Goal: Task Accomplishment & Management: Use online tool/utility

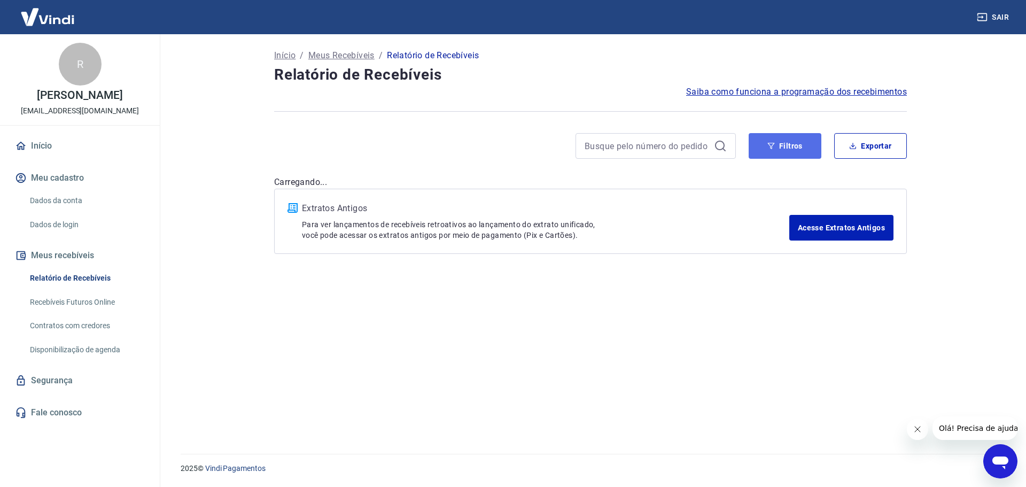
click at [782, 139] on button "Filtros" at bounding box center [785, 146] width 73 height 26
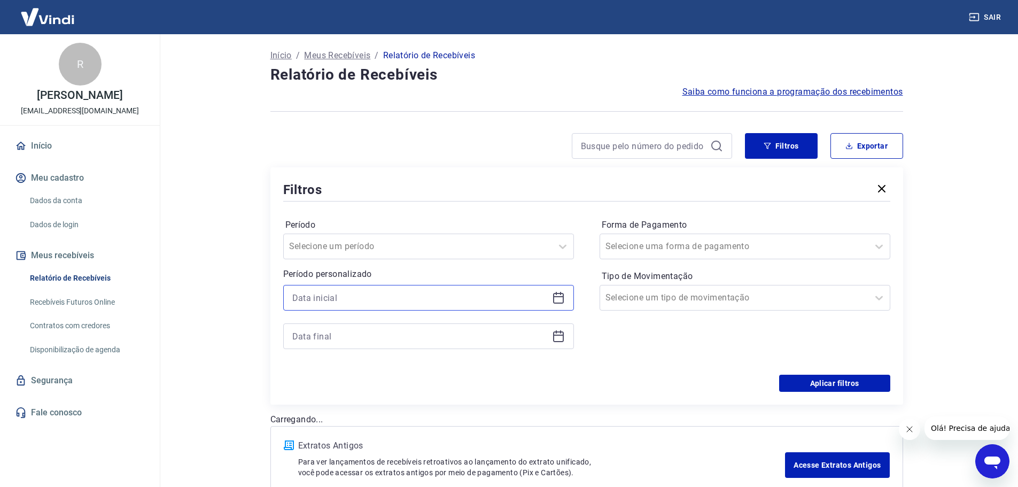
click at [427, 297] on input at bounding box center [420, 298] width 256 height 16
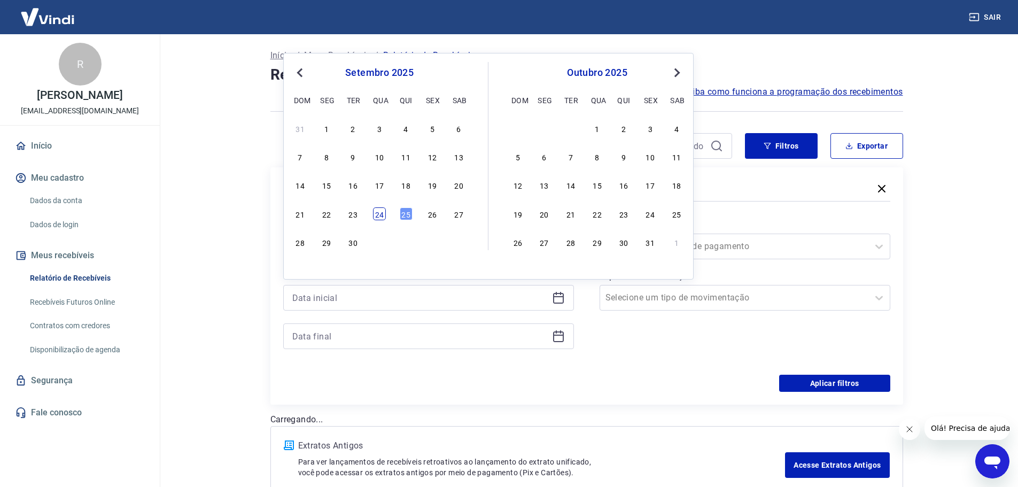
click at [381, 213] on div "24" at bounding box center [379, 213] width 13 height 13
type input "[DATE]"
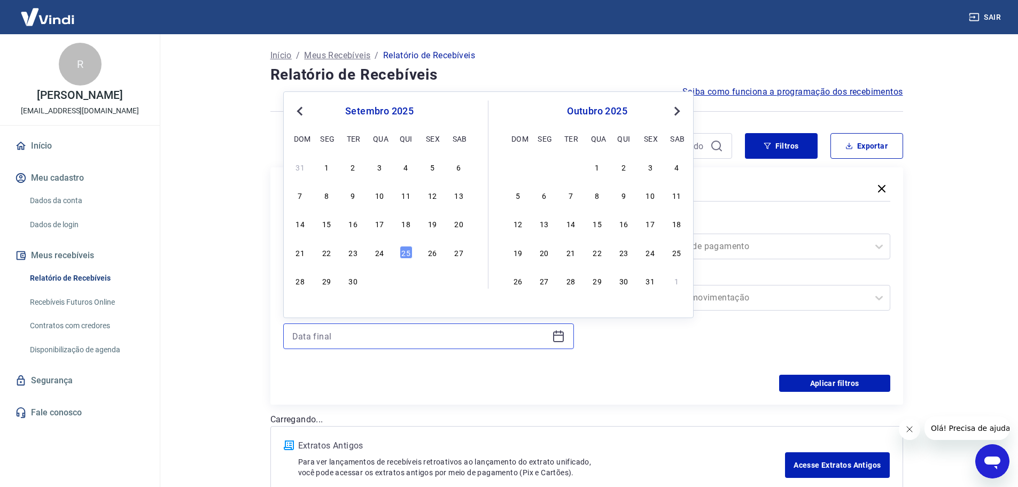
click at [348, 332] on input at bounding box center [420, 336] width 256 height 16
click at [377, 251] on div "24" at bounding box center [379, 252] width 13 height 13
type input "[DATE]"
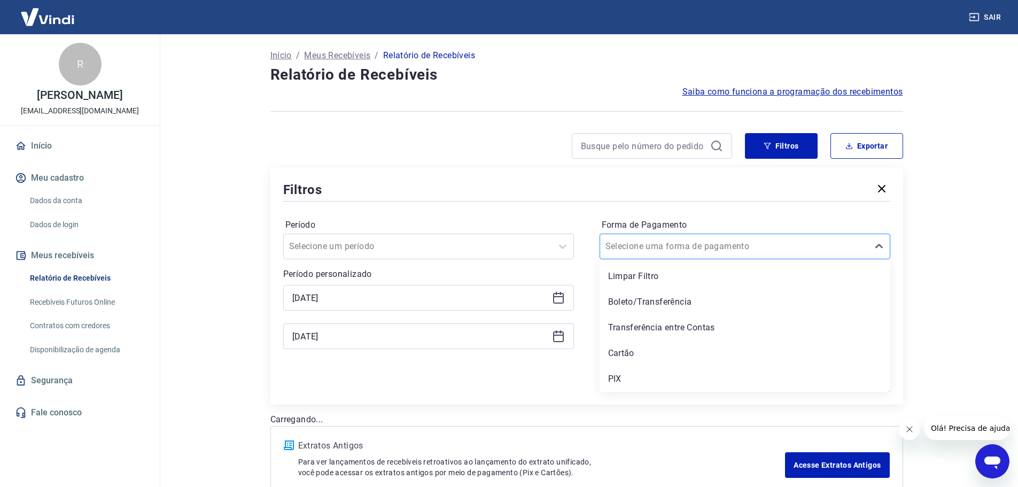
click at [685, 250] on input "Forma de Pagamento" at bounding box center [660, 246] width 108 height 13
click at [622, 379] on div "PIX" at bounding box center [745, 378] width 291 height 21
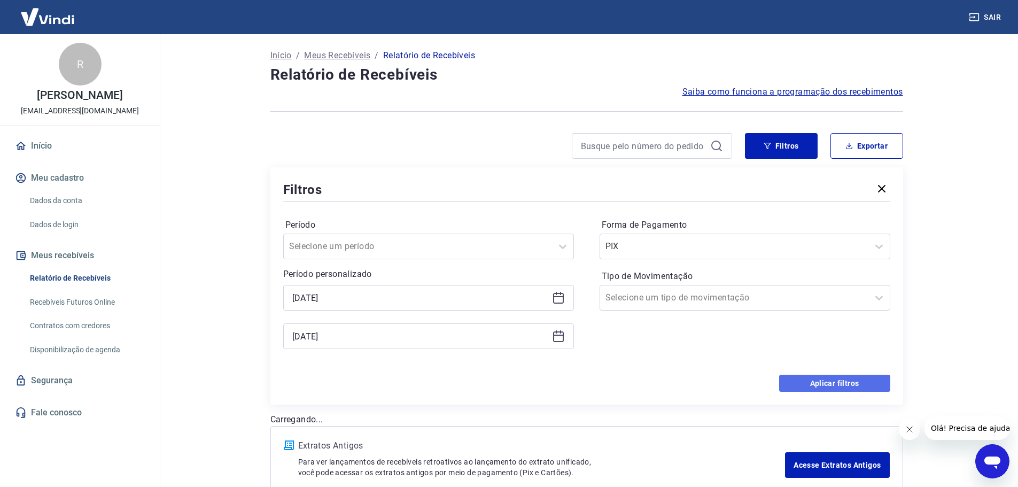
click at [839, 376] on button "Aplicar filtros" at bounding box center [834, 383] width 111 height 17
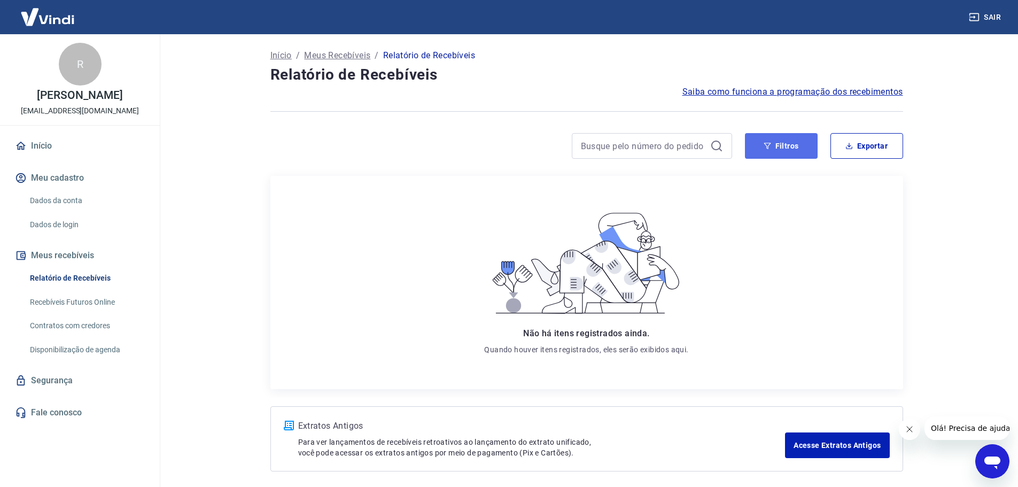
click at [787, 149] on button "Filtros" at bounding box center [781, 146] width 73 height 26
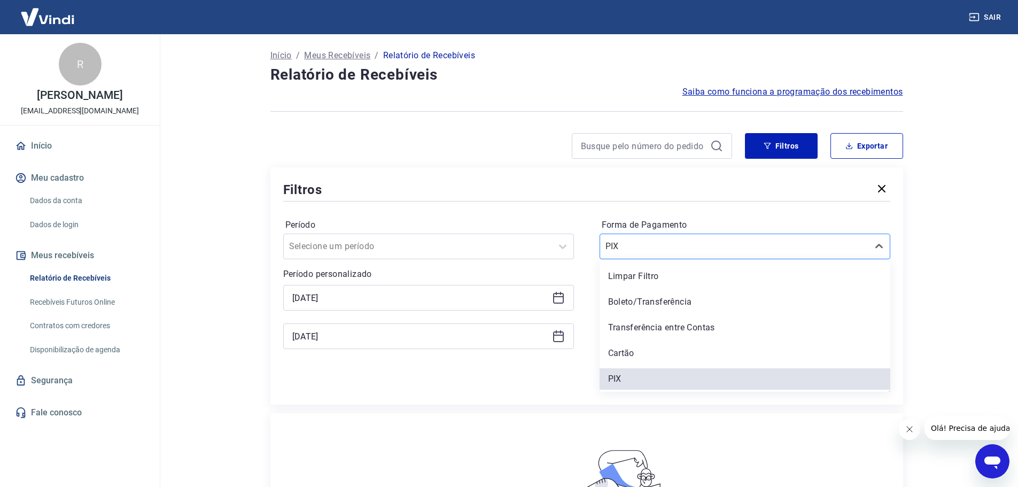
click at [642, 243] on input "Forma de Pagamento" at bounding box center [660, 246] width 108 height 13
click at [634, 357] on div "Cartão" at bounding box center [745, 353] width 291 height 21
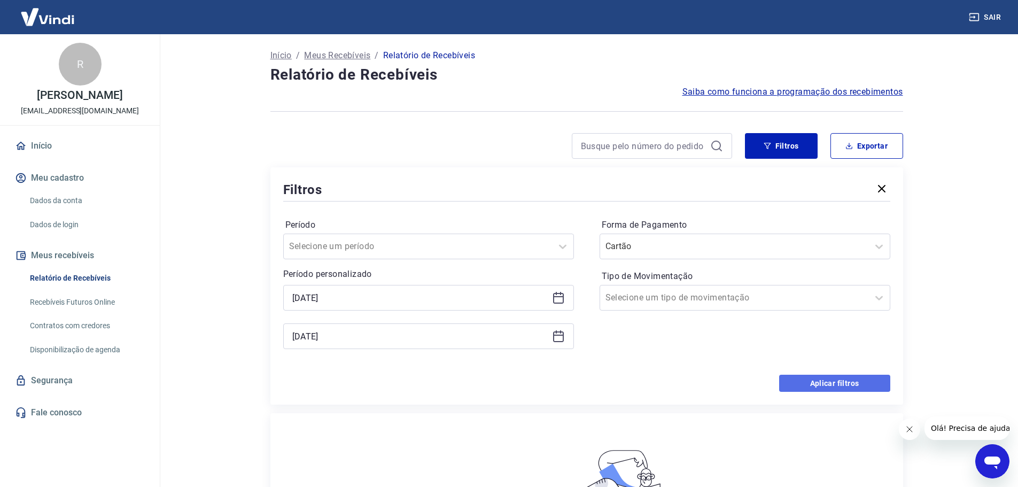
click at [815, 382] on button "Aplicar filtros" at bounding box center [834, 383] width 111 height 17
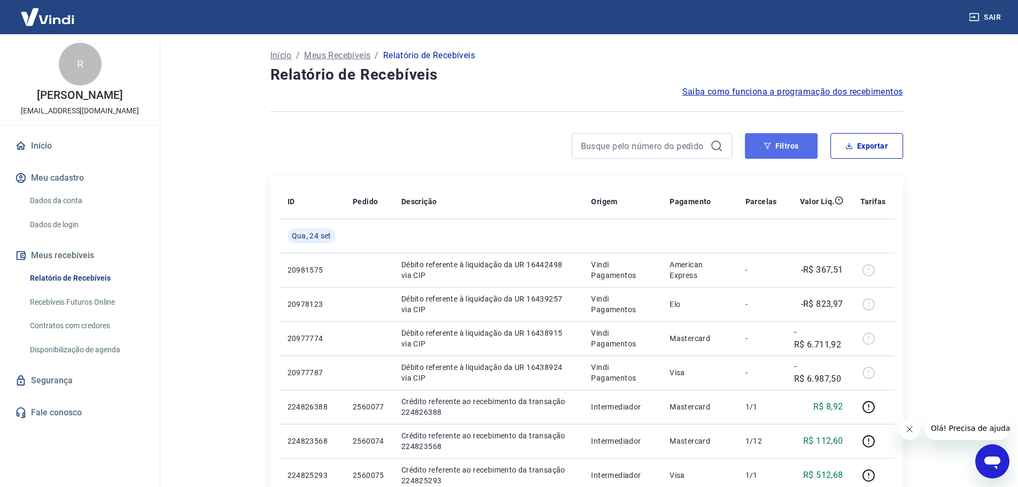
click at [778, 153] on button "Filtros" at bounding box center [781, 146] width 73 height 26
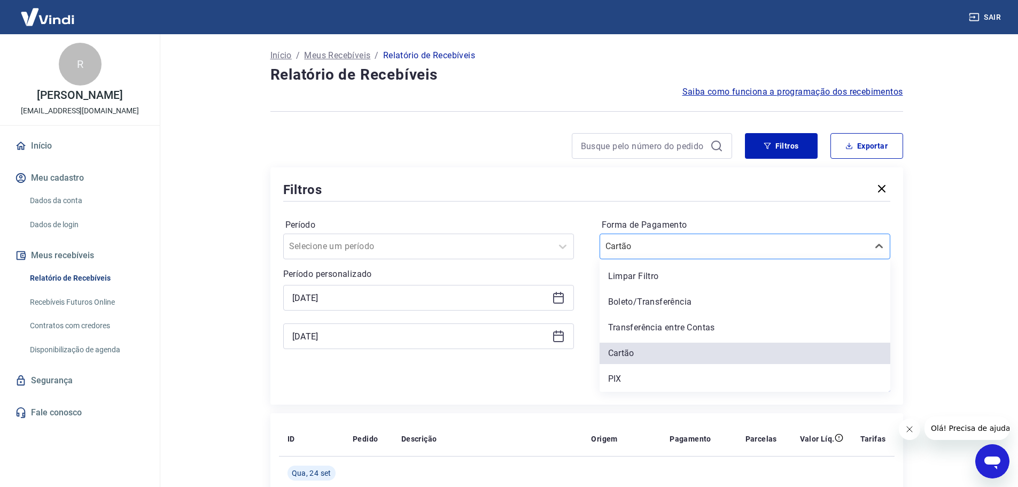
click at [648, 251] on input "Forma de Pagamento" at bounding box center [660, 246] width 108 height 13
click at [631, 377] on div "PIX" at bounding box center [745, 378] width 291 height 21
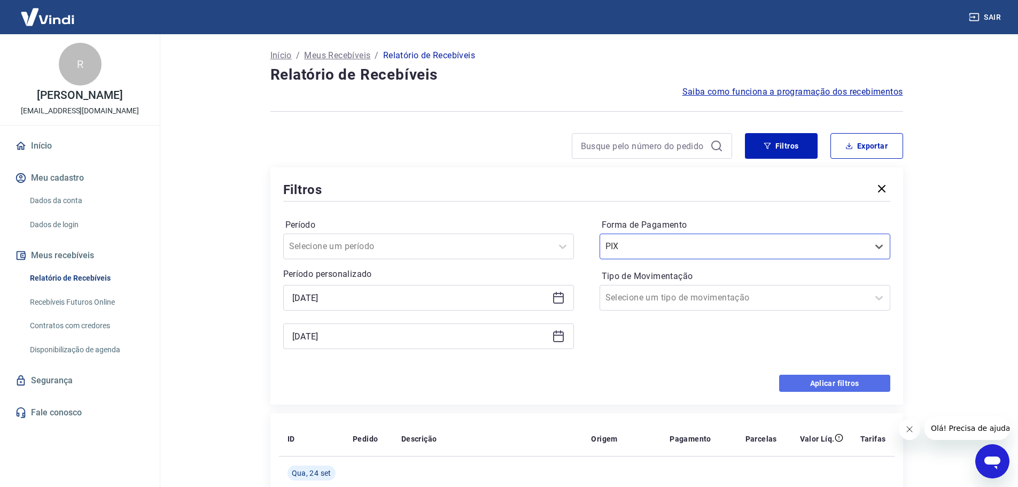
click at [819, 382] on button "Aplicar filtros" at bounding box center [834, 383] width 111 height 17
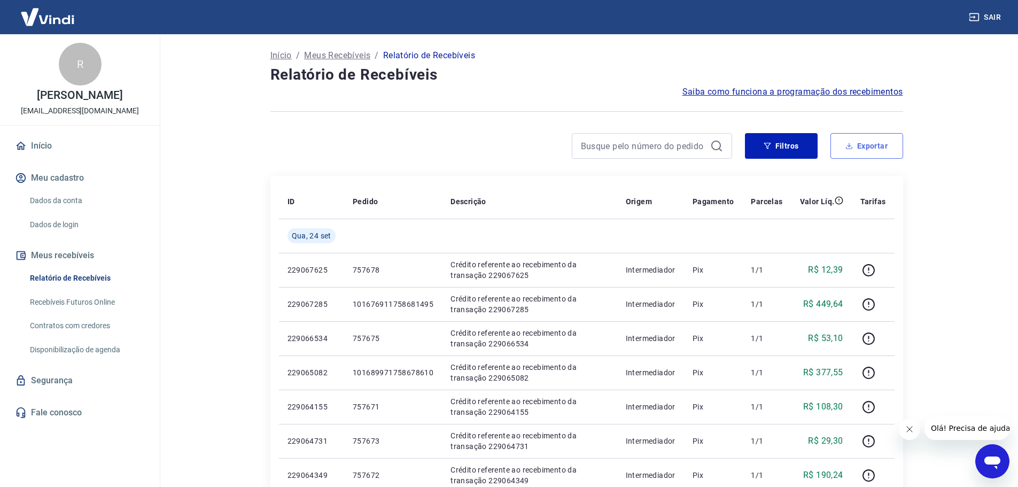
click at [869, 149] on button "Exportar" at bounding box center [867, 146] width 73 height 26
type input "[DATE]"
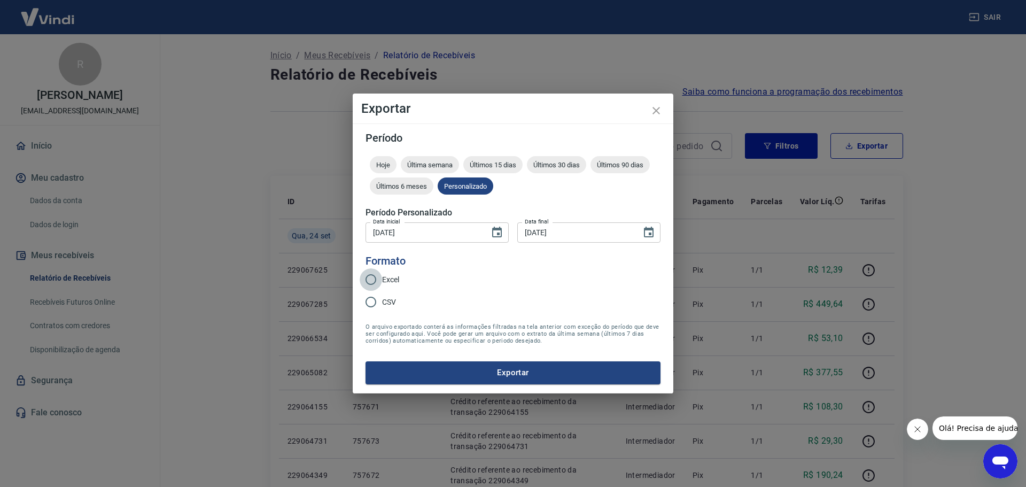
click at [375, 282] on input "Excel" at bounding box center [371, 279] width 22 height 22
radio input "true"
click at [524, 374] on button "Exportar" at bounding box center [513, 372] width 295 height 22
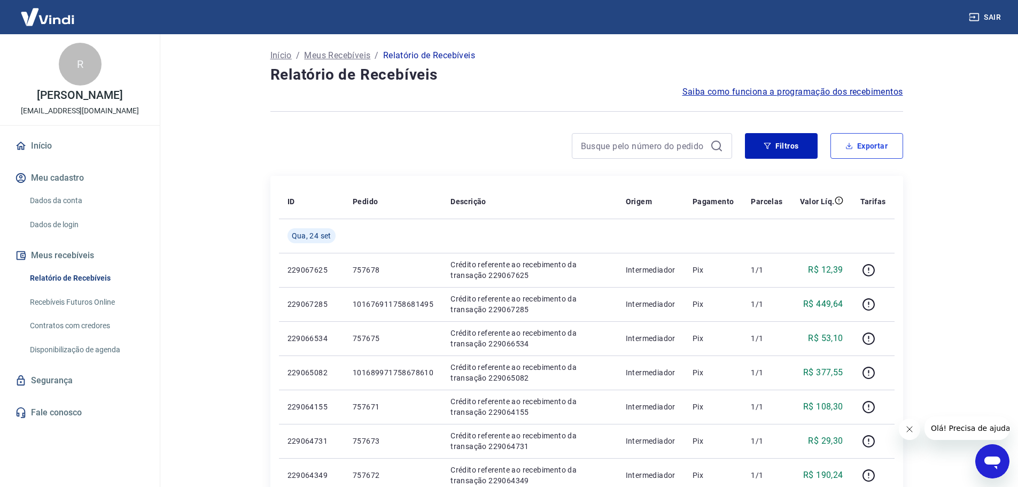
drag, startPoint x: 862, startPoint y: 148, endPoint x: 799, endPoint y: 177, distance: 69.4
click at [784, 150] on button "Filtros" at bounding box center [781, 146] width 73 height 26
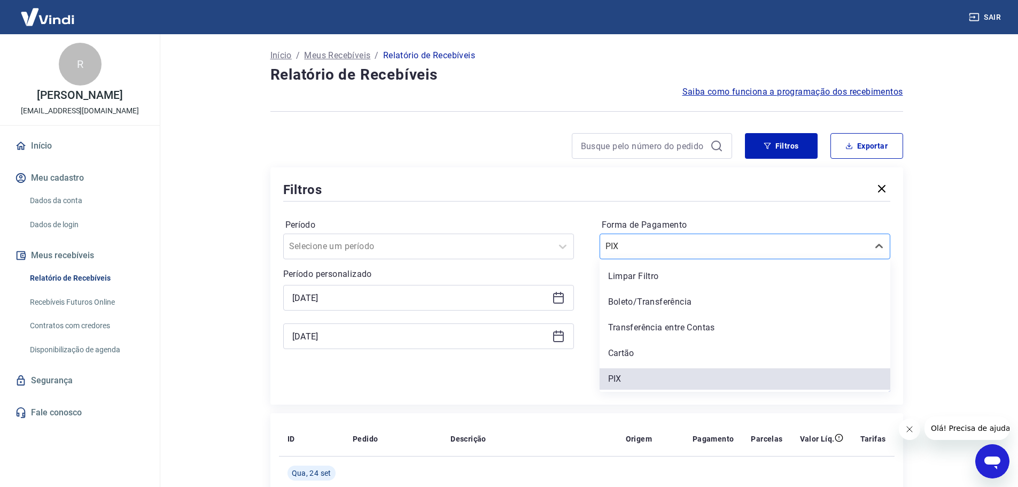
click at [632, 251] on input "Forma de Pagamento" at bounding box center [660, 246] width 108 height 13
click at [618, 354] on div "Cartão" at bounding box center [745, 353] width 291 height 21
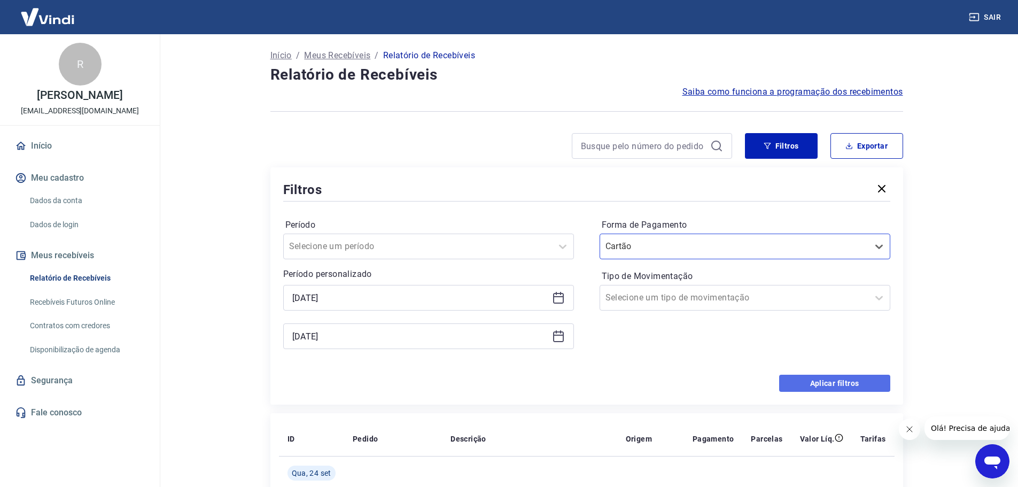
click at [840, 388] on button "Aplicar filtros" at bounding box center [834, 383] width 111 height 17
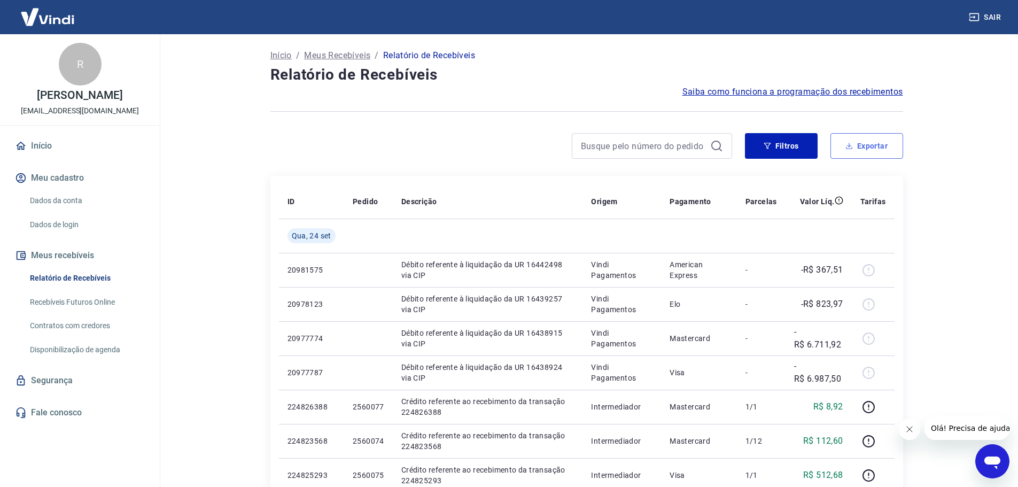
click at [866, 144] on button "Exportar" at bounding box center [867, 146] width 73 height 26
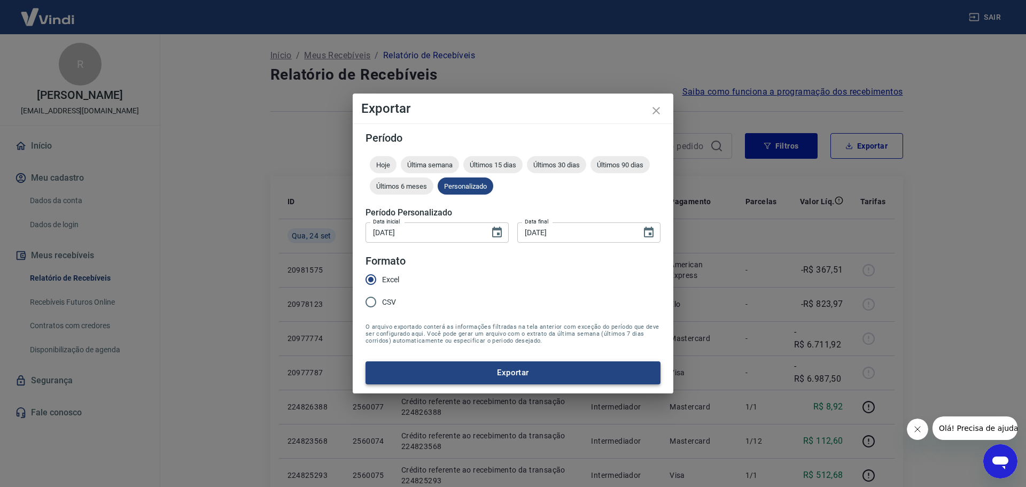
click at [519, 371] on button "Exportar" at bounding box center [513, 372] width 295 height 22
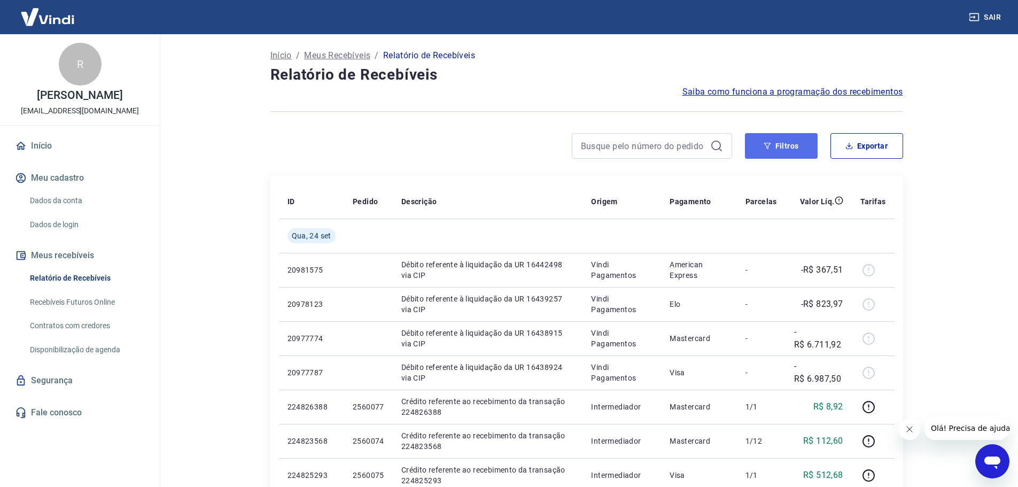
click at [786, 149] on button "Filtros" at bounding box center [781, 146] width 73 height 26
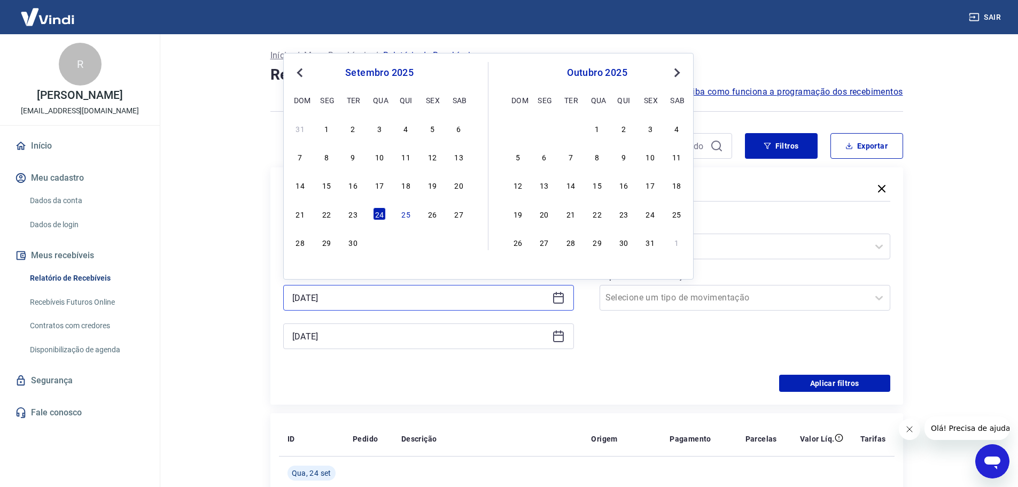
click at [374, 300] on input "[DATE]" at bounding box center [420, 298] width 256 height 16
click at [330, 128] on div "1" at bounding box center [326, 128] width 13 height 13
type input "[DATE]"
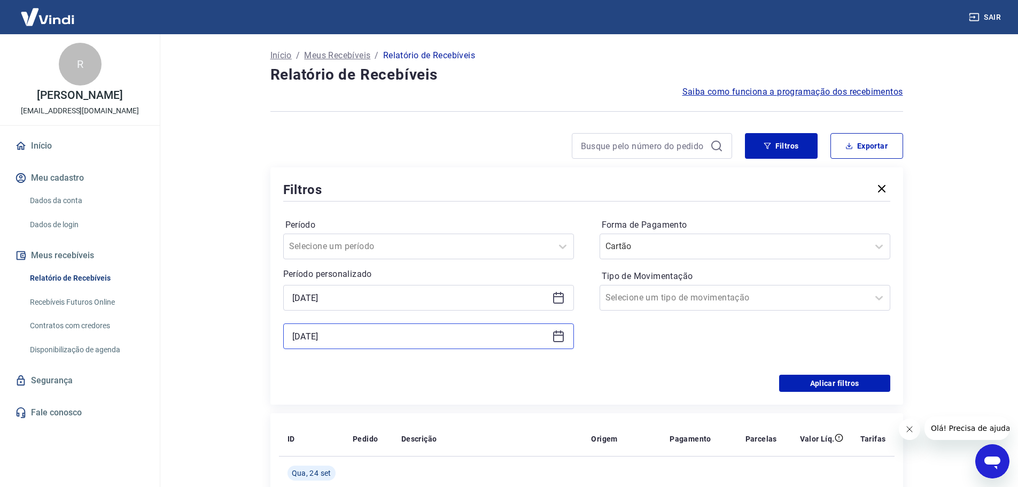
click at [333, 337] on input "[DATE]" at bounding box center [420, 336] width 256 height 16
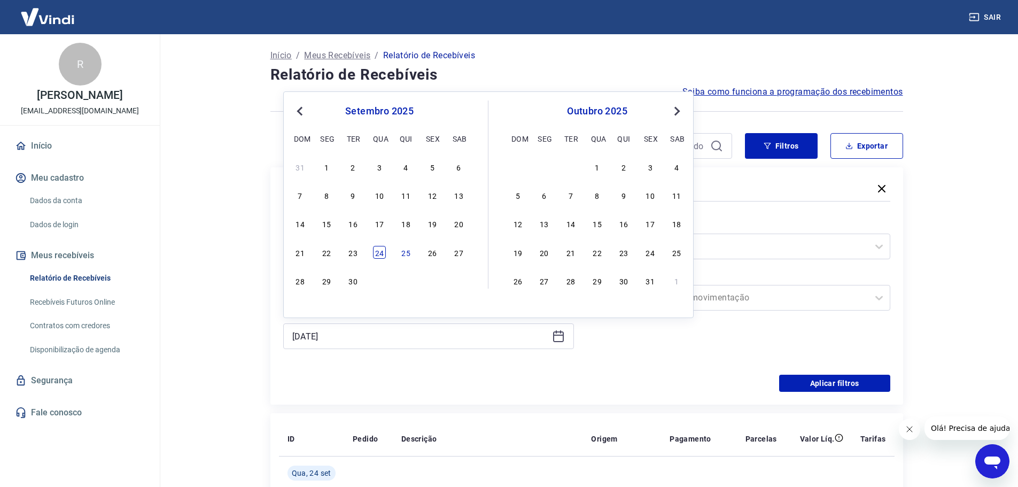
click at [383, 253] on div "24" at bounding box center [379, 252] width 13 height 13
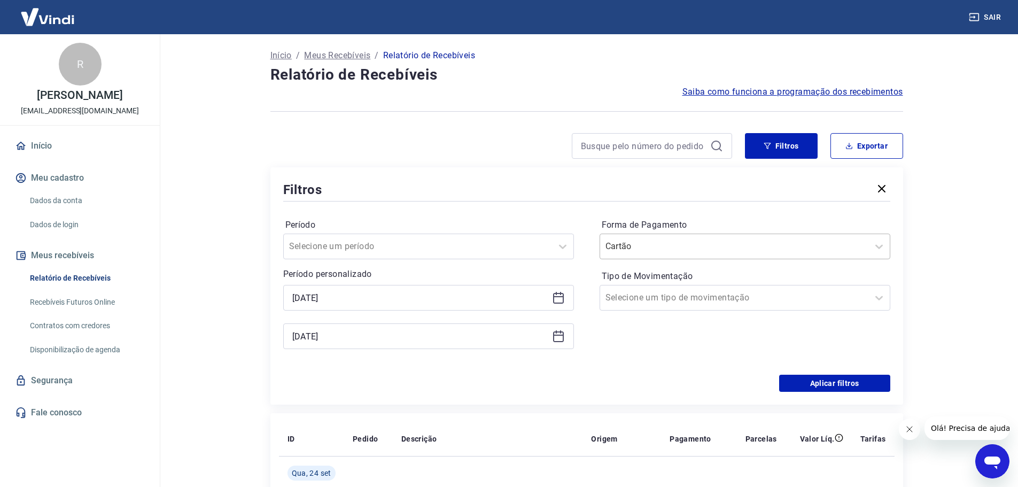
click at [700, 245] on input "Forma de Pagamento" at bounding box center [660, 246] width 108 height 13
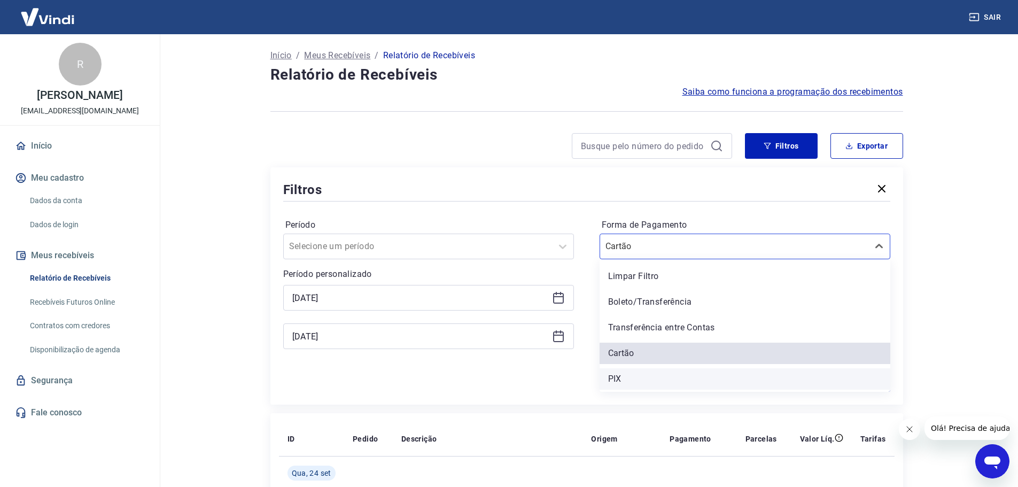
click at [623, 373] on div "PIX" at bounding box center [745, 378] width 291 height 21
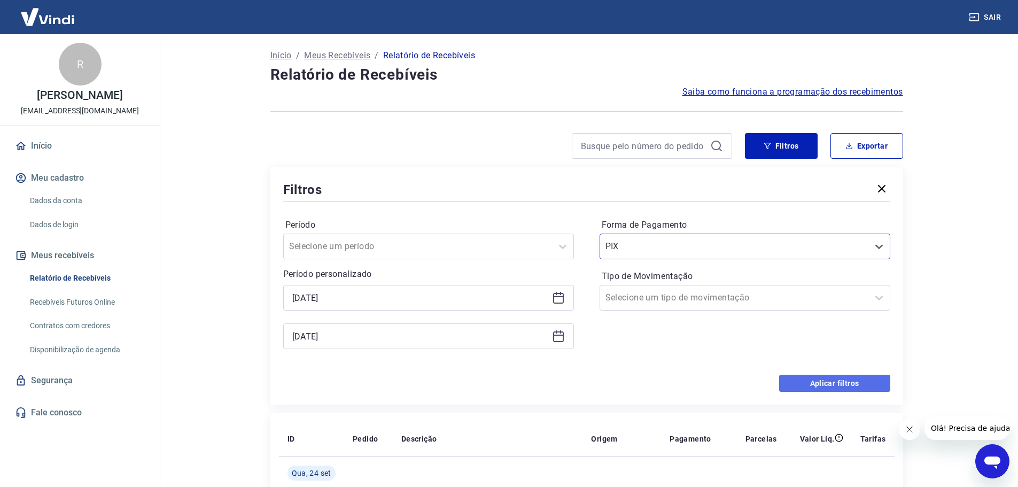
click at [848, 385] on button "Aplicar filtros" at bounding box center [834, 383] width 111 height 17
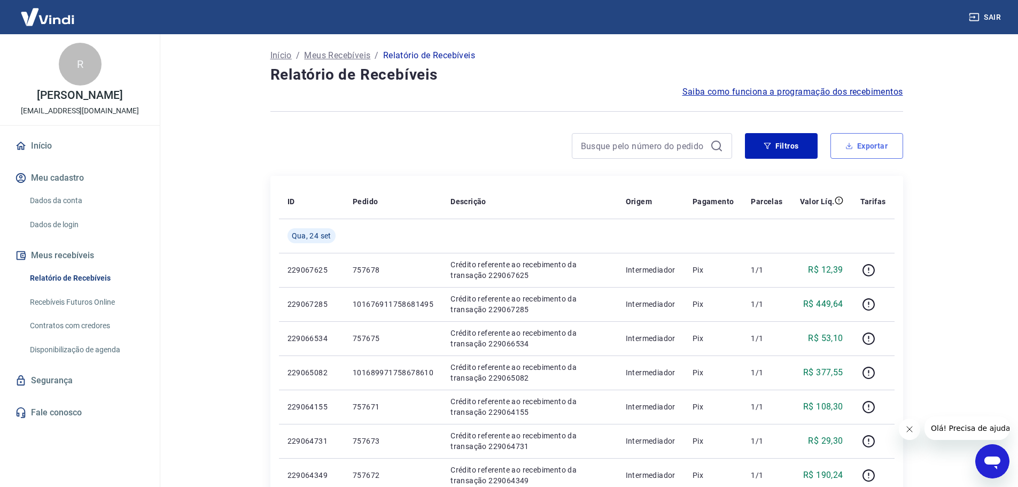
click at [874, 146] on button "Exportar" at bounding box center [867, 146] width 73 height 26
type input "[DATE]"
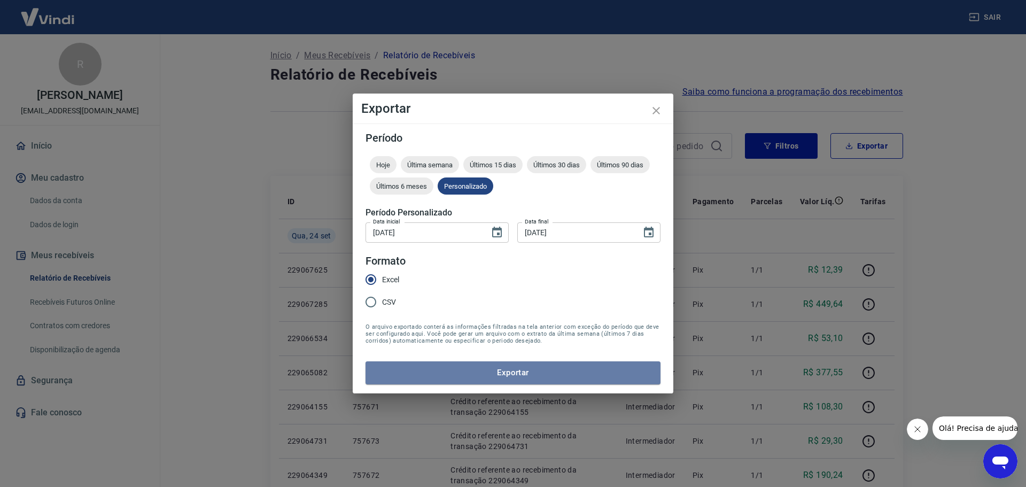
click at [504, 373] on button "Exportar" at bounding box center [513, 372] width 295 height 22
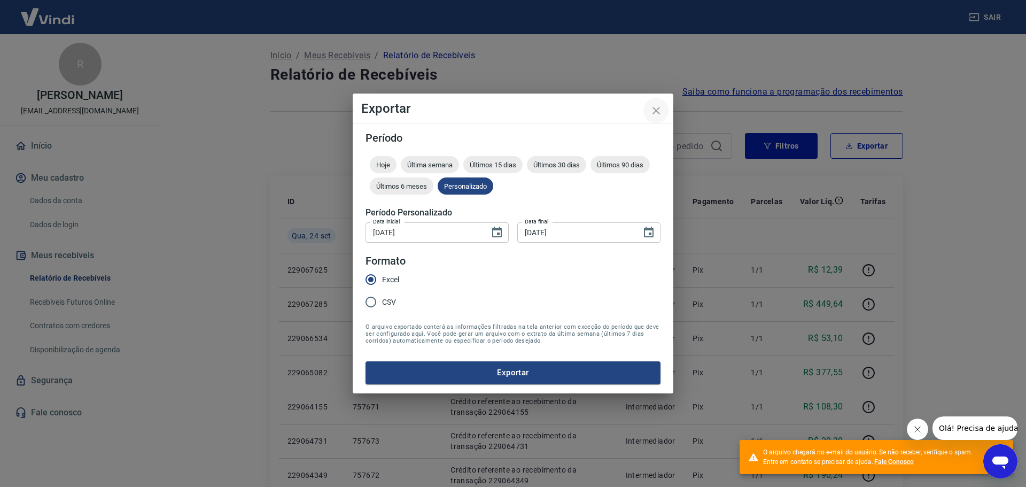
click at [658, 110] on icon "close" at bounding box center [656, 110] width 7 height 7
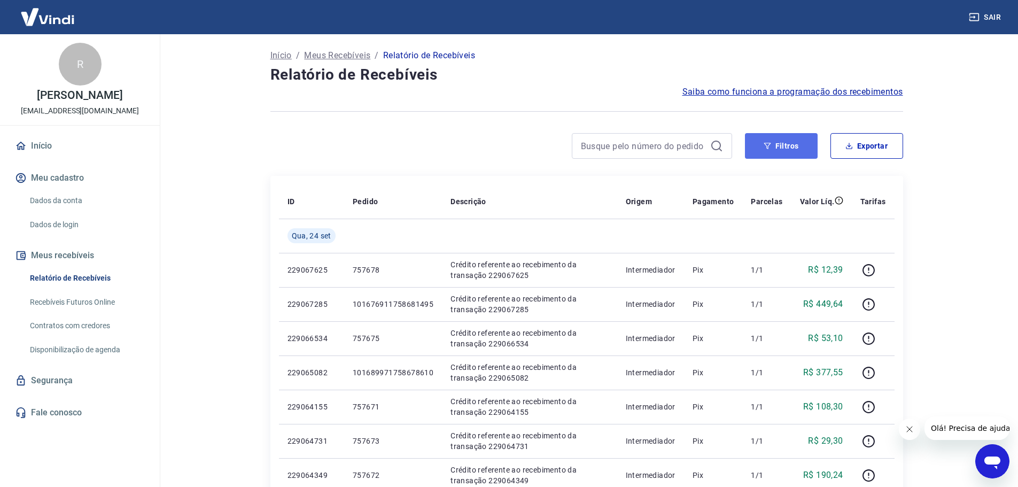
click at [771, 144] on icon "button" at bounding box center [767, 145] width 7 height 7
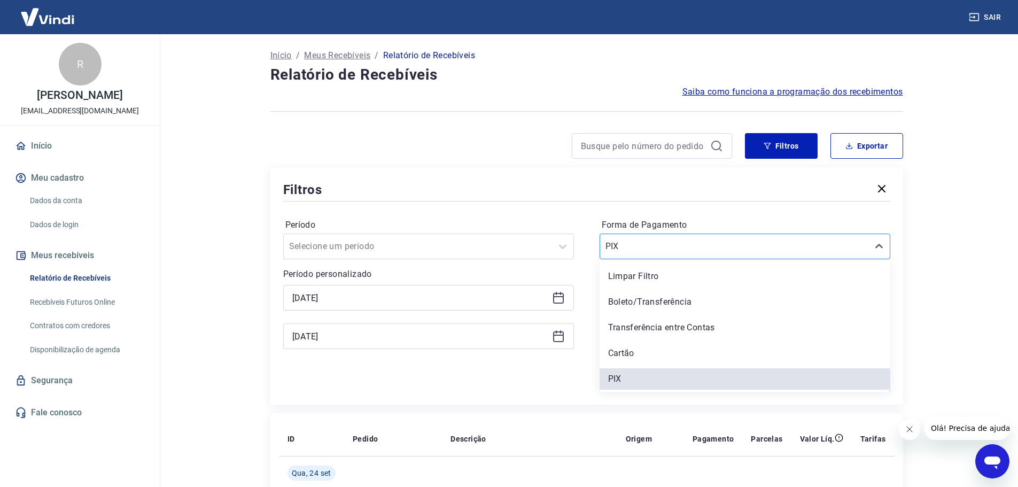
click at [621, 249] on input "Forma de Pagamento" at bounding box center [660, 246] width 108 height 13
click at [630, 356] on div "Cartão" at bounding box center [745, 353] width 291 height 21
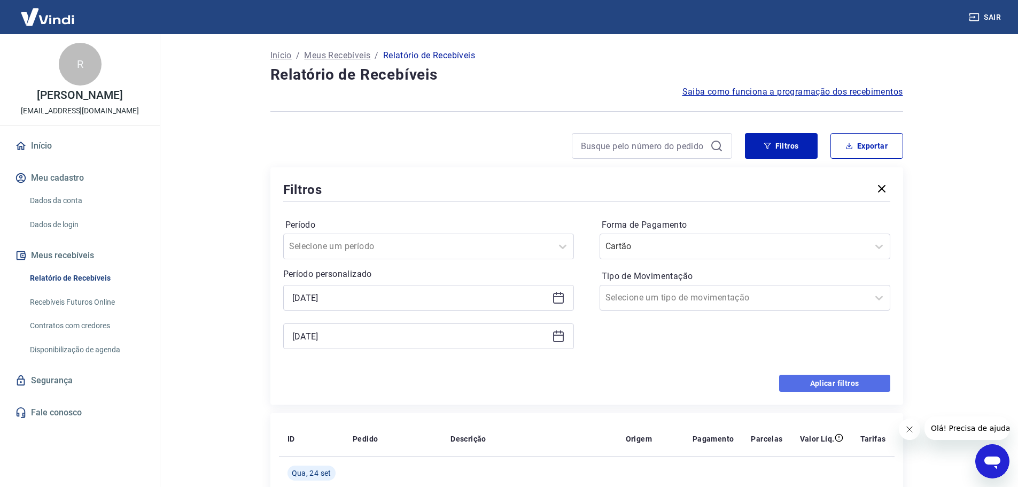
click at [828, 383] on button "Aplicar filtros" at bounding box center [834, 383] width 111 height 17
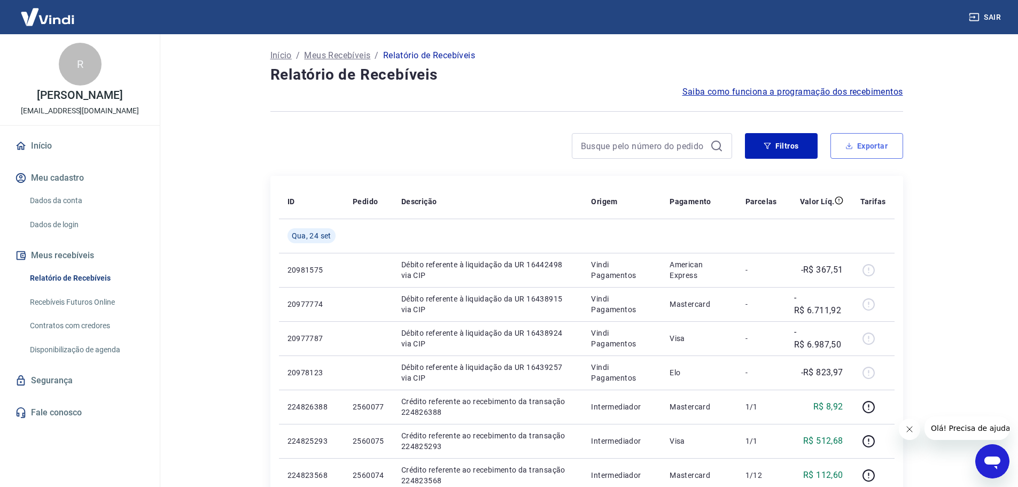
click at [866, 147] on button "Exportar" at bounding box center [867, 146] width 73 height 26
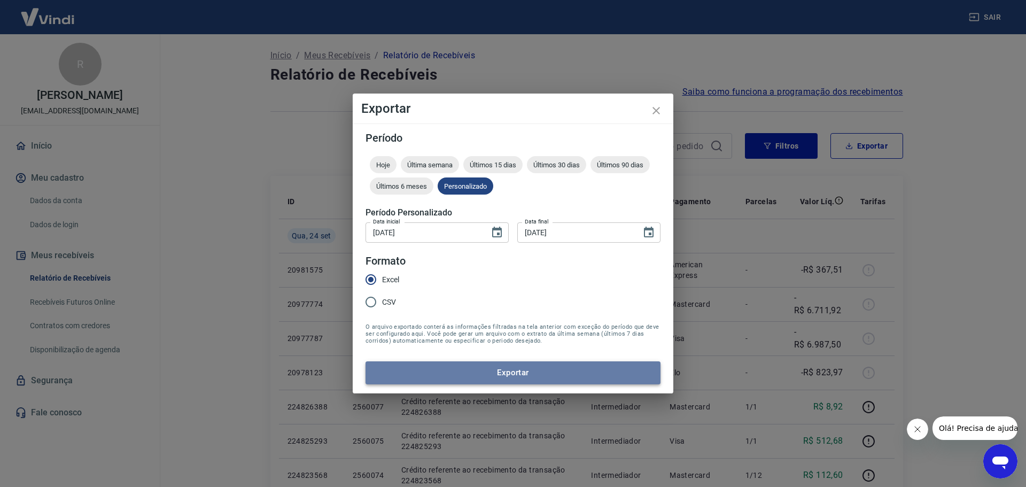
click at [510, 375] on button "Exportar" at bounding box center [513, 372] width 295 height 22
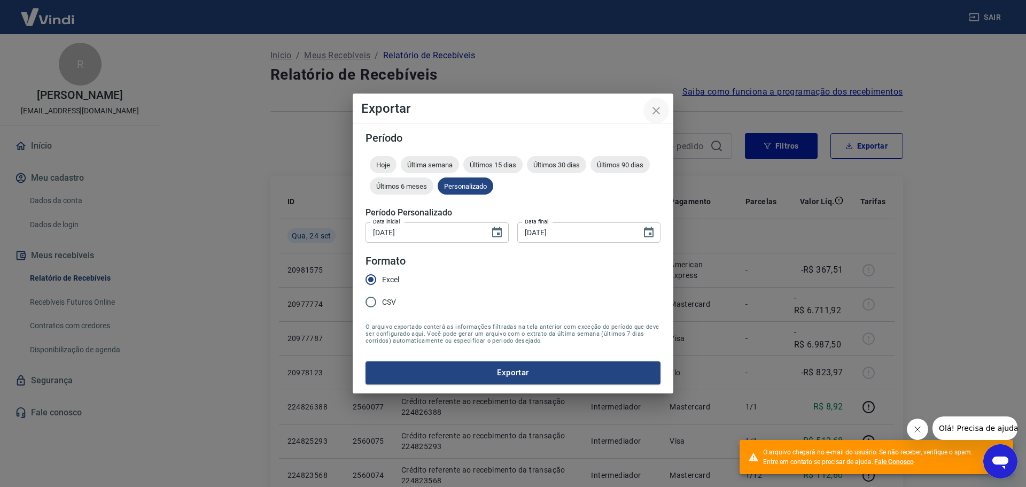
click at [655, 108] on icon "close" at bounding box center [656, 110] width 13 height 13
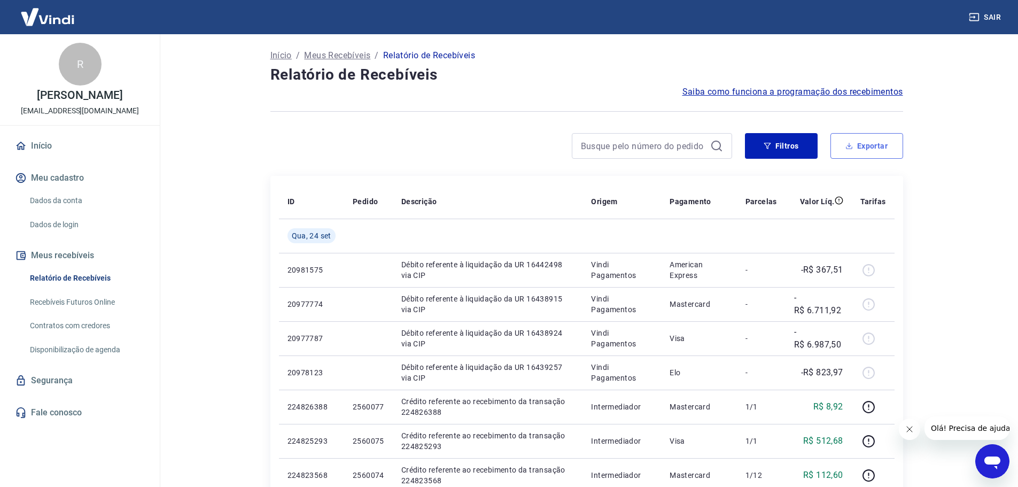
click at [865, 143] on button "Exportar" at bounding box center [867, 146] width 73 height 26
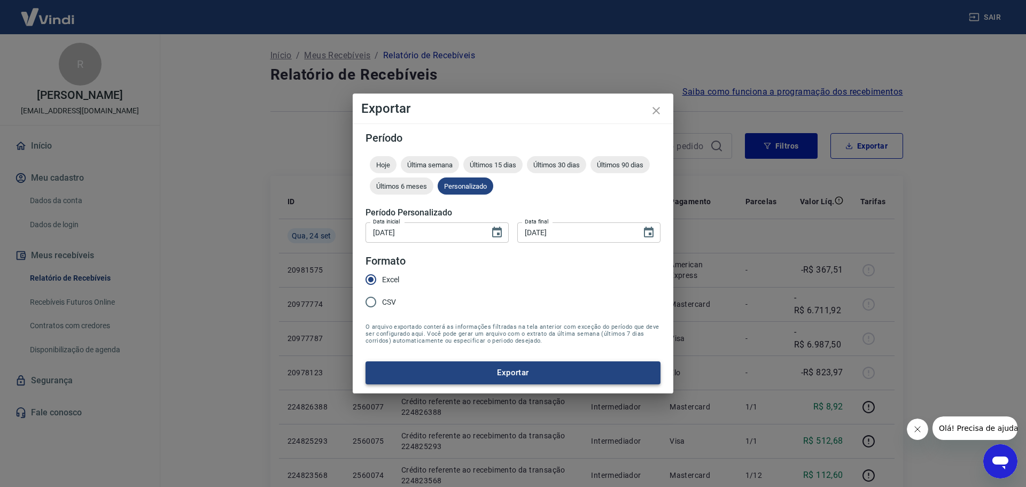
click at [503, 366] on button "Exportar" at bounding box center [513, 372] width 295 height 22
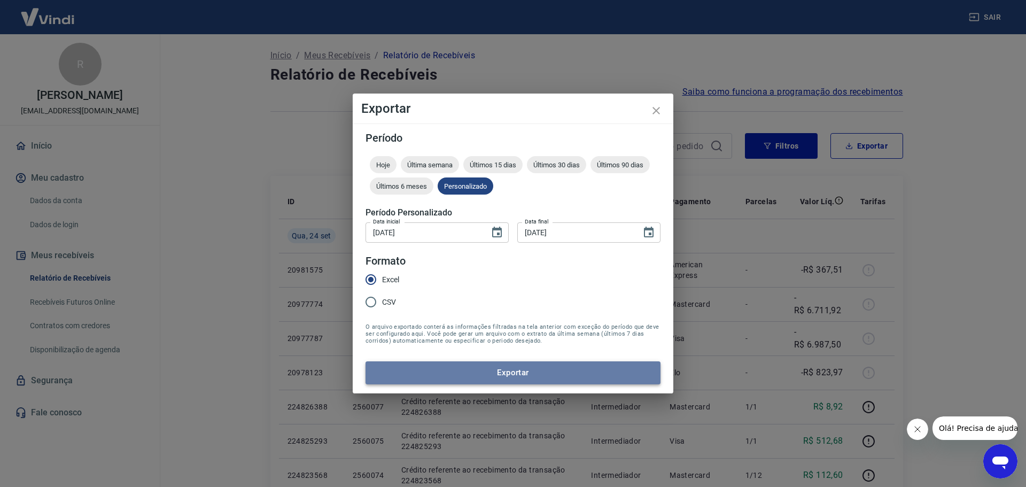
click at [503, 369] on button "Exportar" at bounding box center [513, 372] width 295 height 22
